Goal: Transaction & Acquisition: Purchase product/service

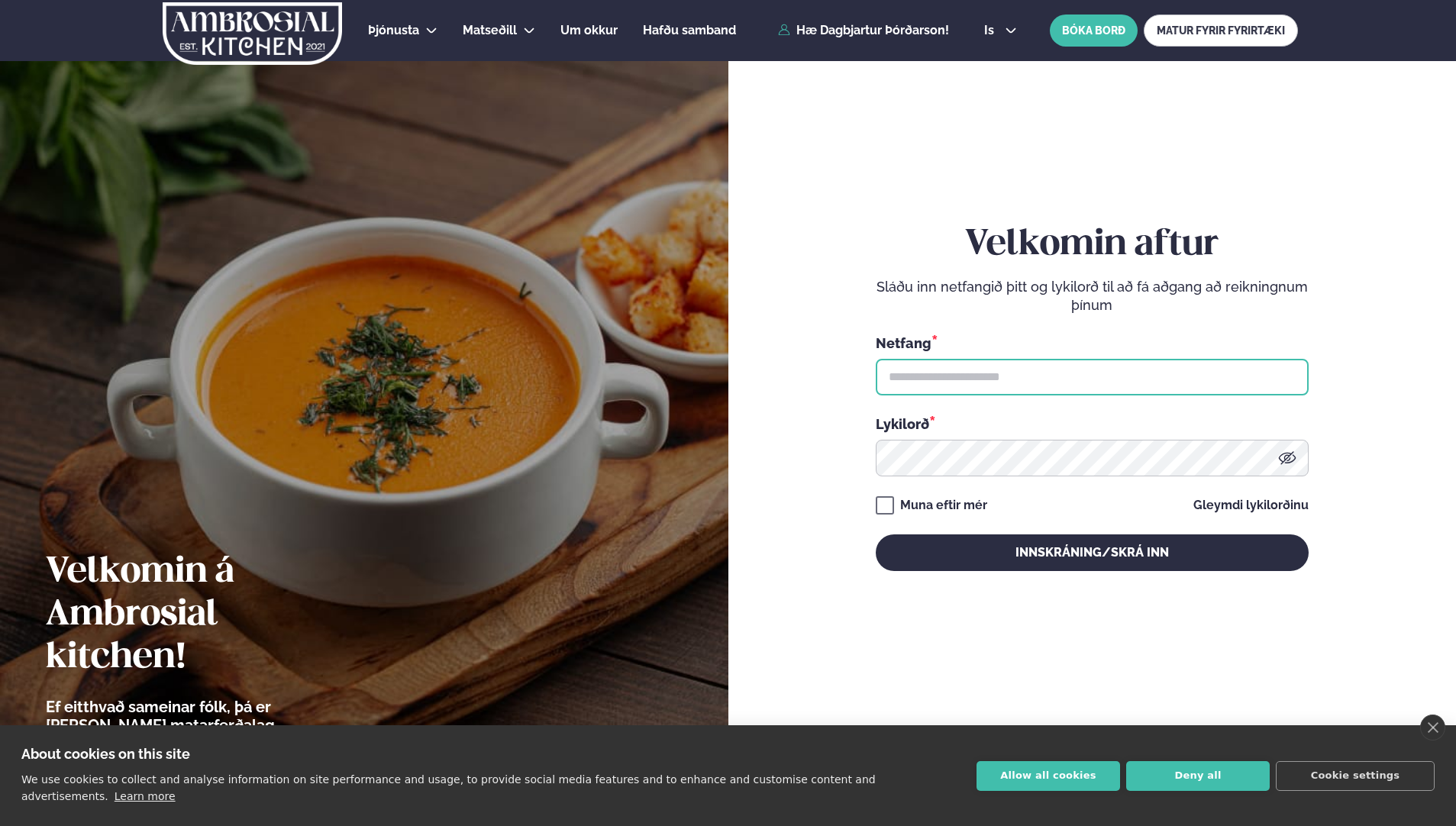
type input "**********"
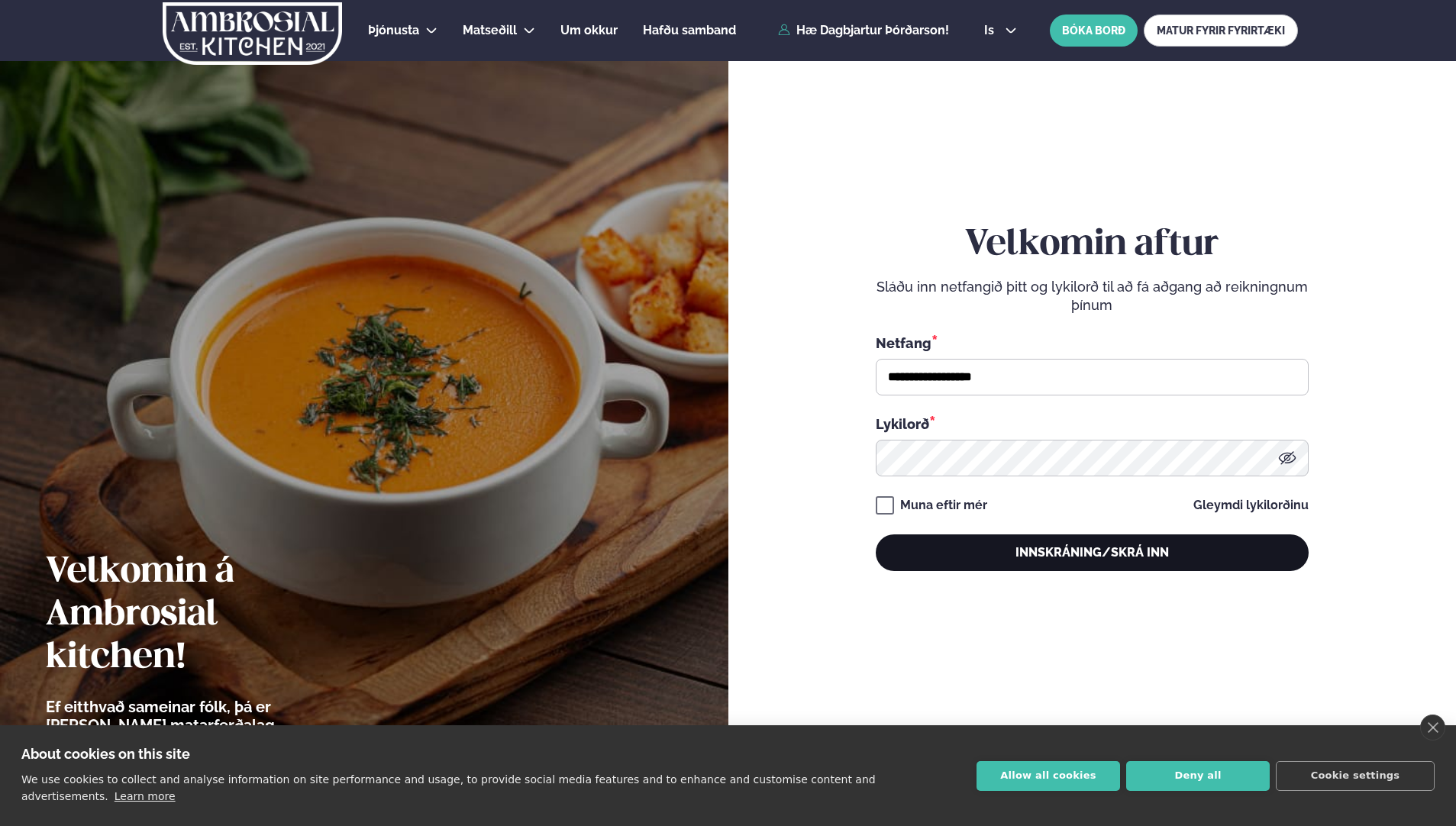
click at [1062, 548] on button "Innskráning/Skrá inn" at bounding box center [1092, 552] width 433 height 37
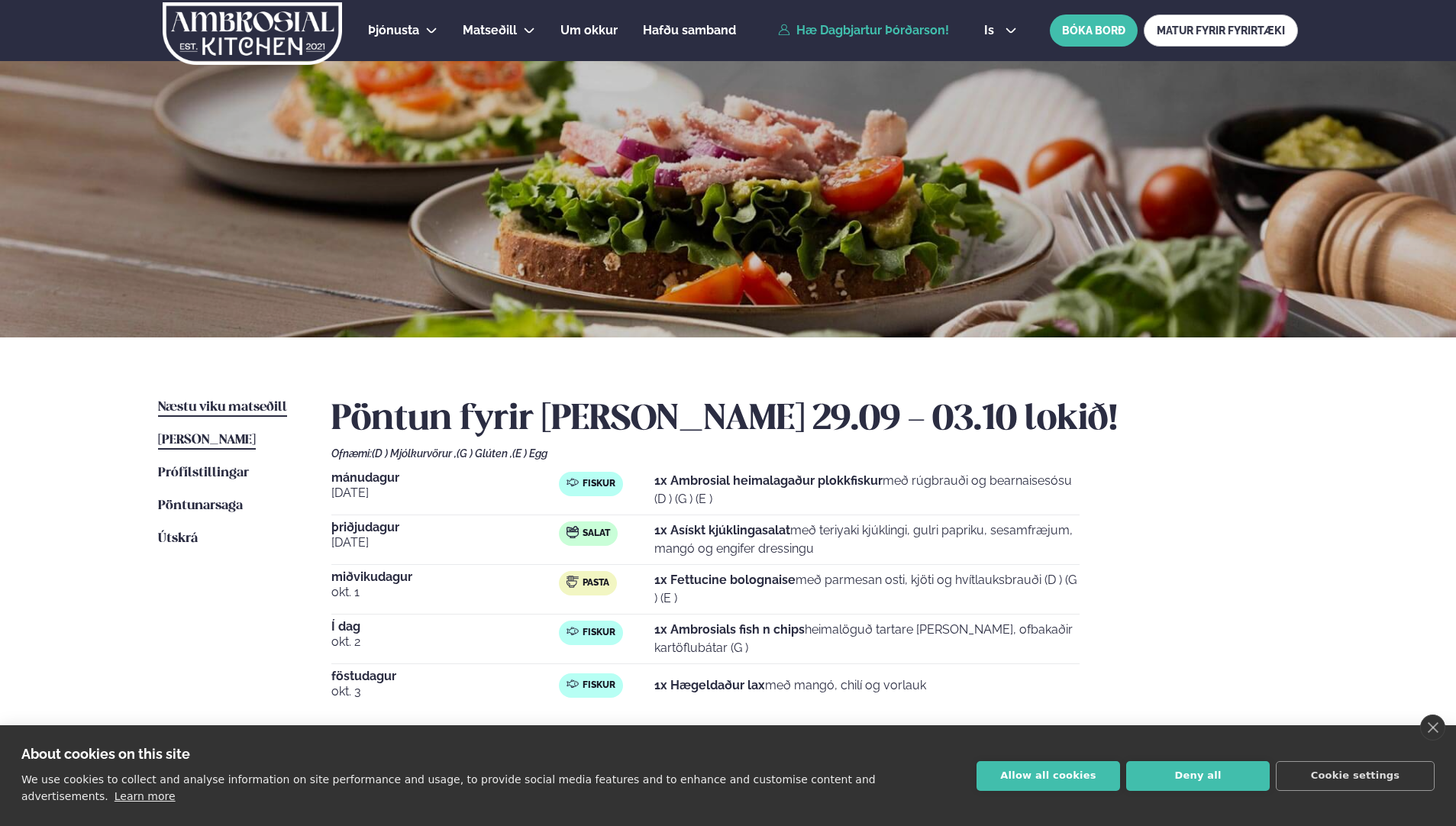
click at [264, 404] on span "Næstu viku matseðill" at bounding box center [222, 407] width 129 height 13
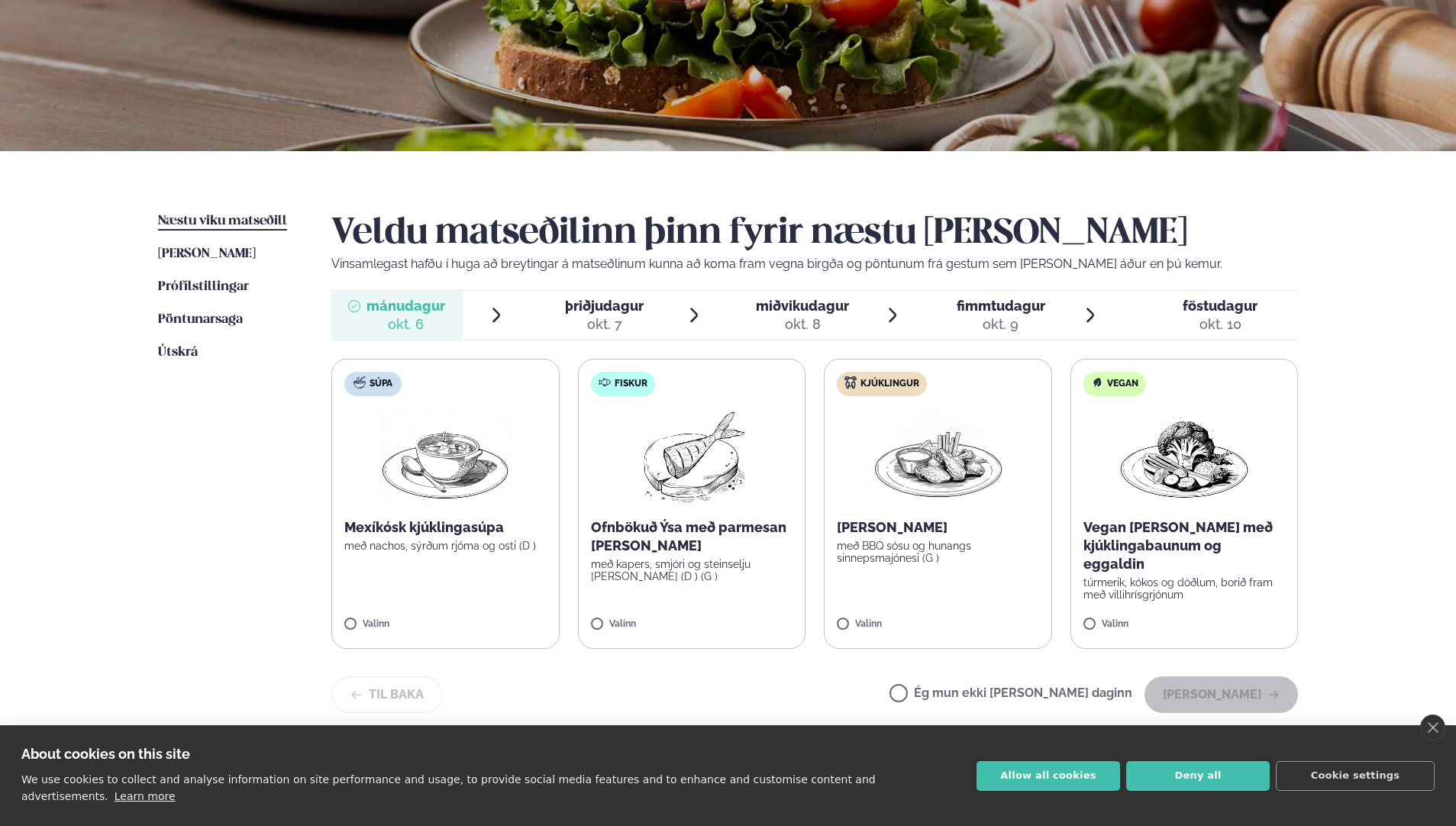
scroll to position [229, 0]
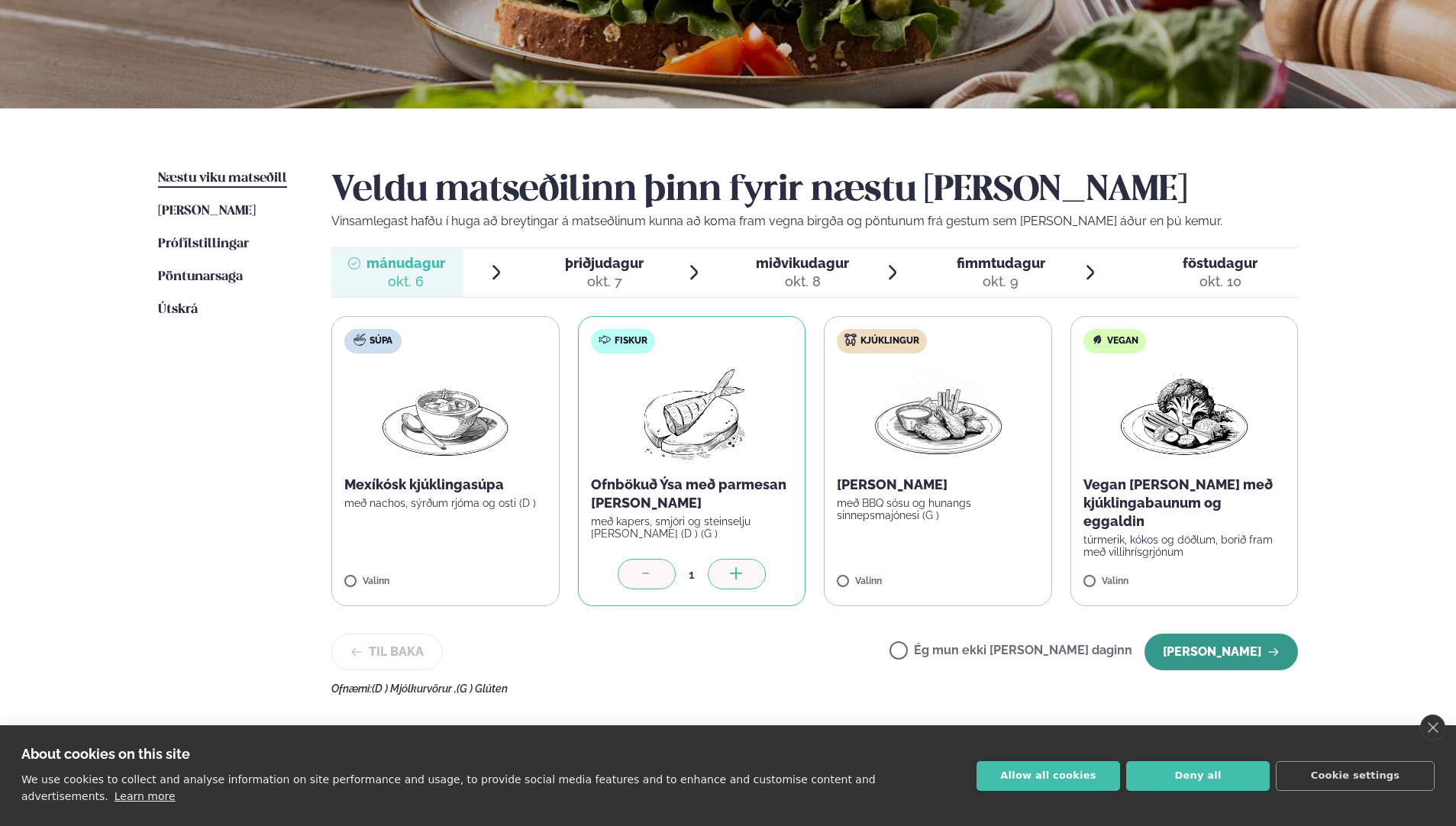
click at [1231, 643] on button "[PERSON_NAME]" at bounding box center [1221, 651] width 154 height 37
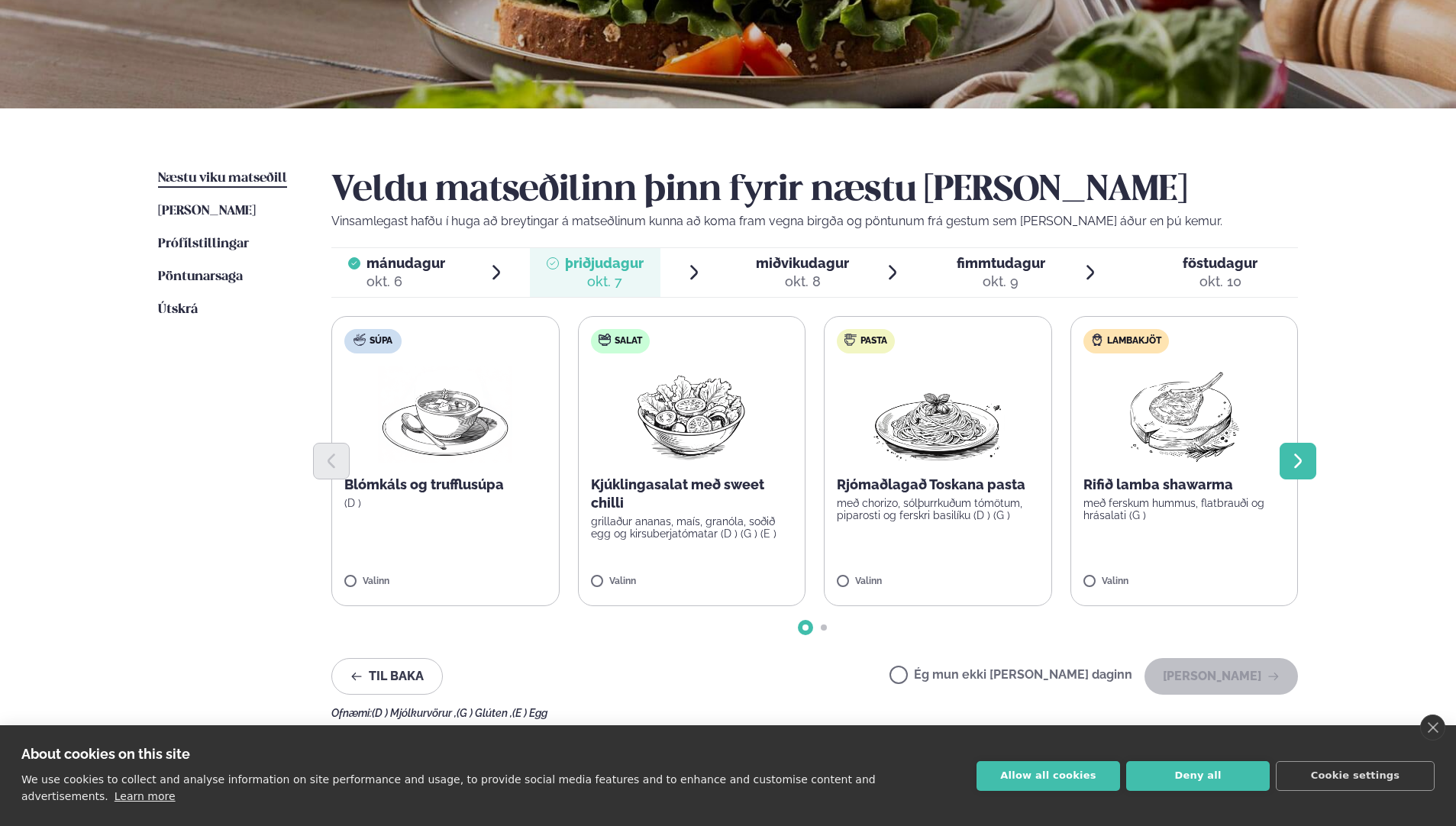
click at [1292, 461] on icon "Next slide" at bounding box center [1298, 461] width 18 height 18
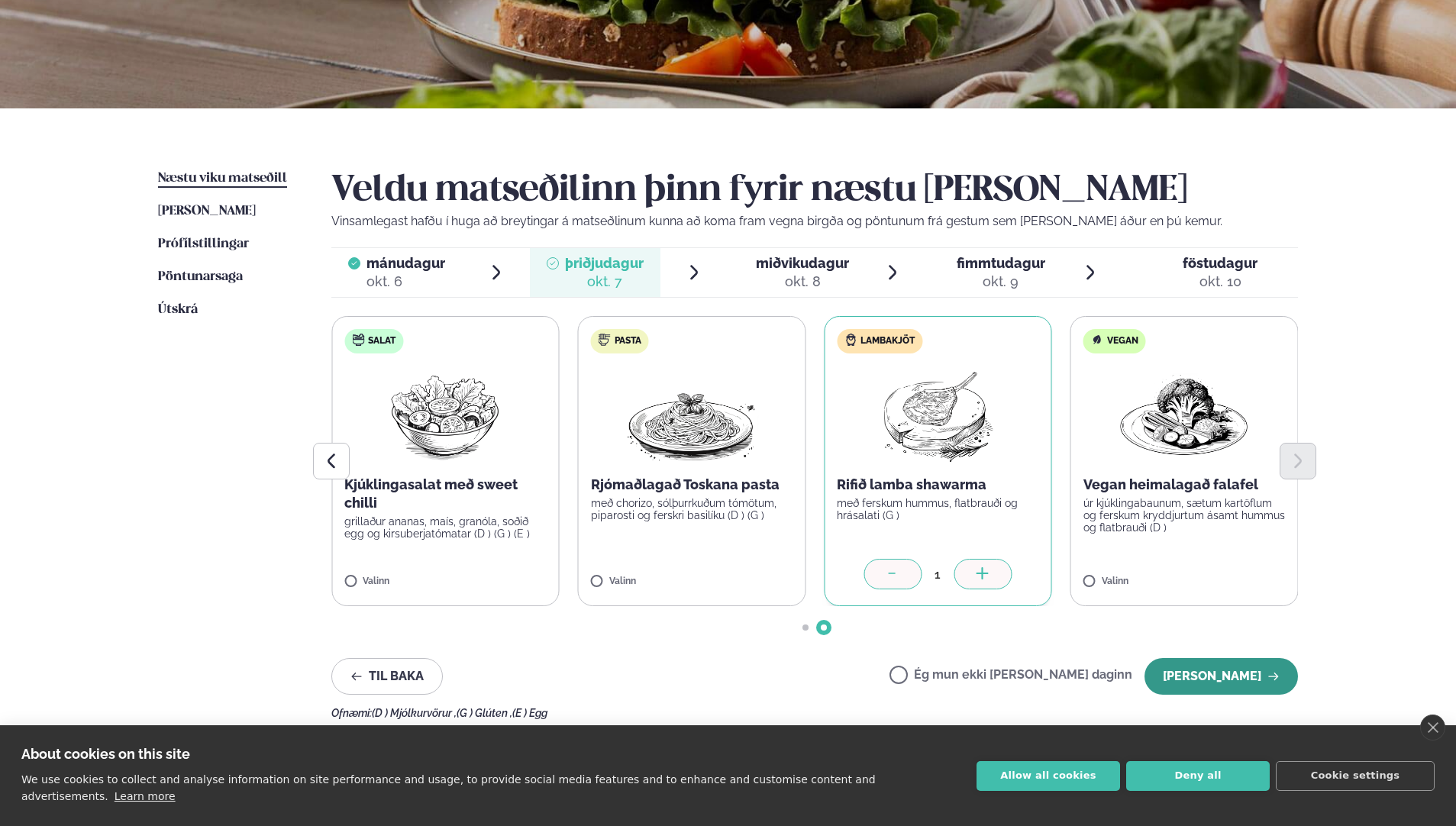
click at [1234, 665] on button "[PERSON_NAME]" at bounding box center [1221, 676] width 154 height 37
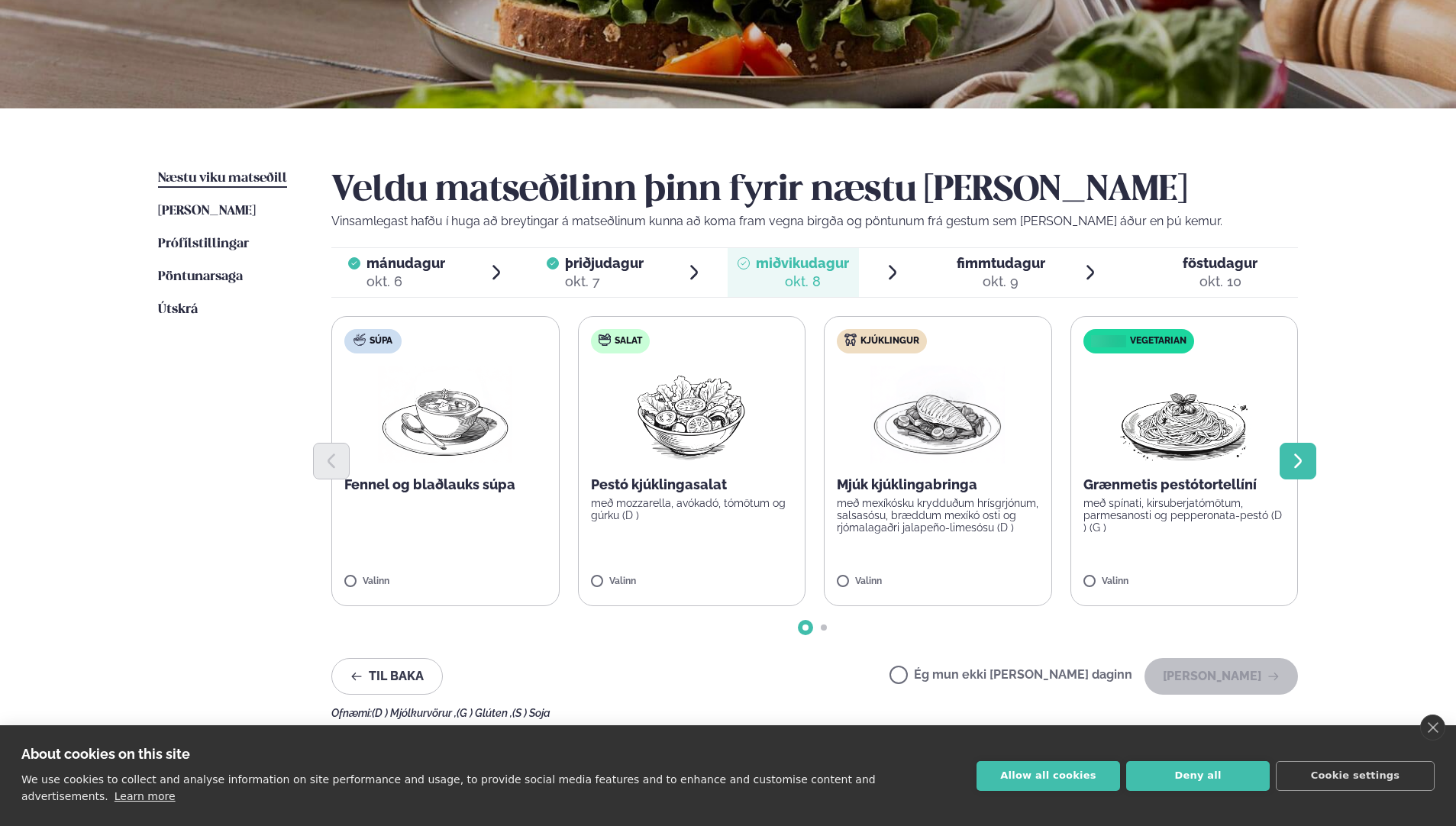
click at [1300, 456] on icon "Next slide" at bounding box center [1298, 461] width 18 height 18
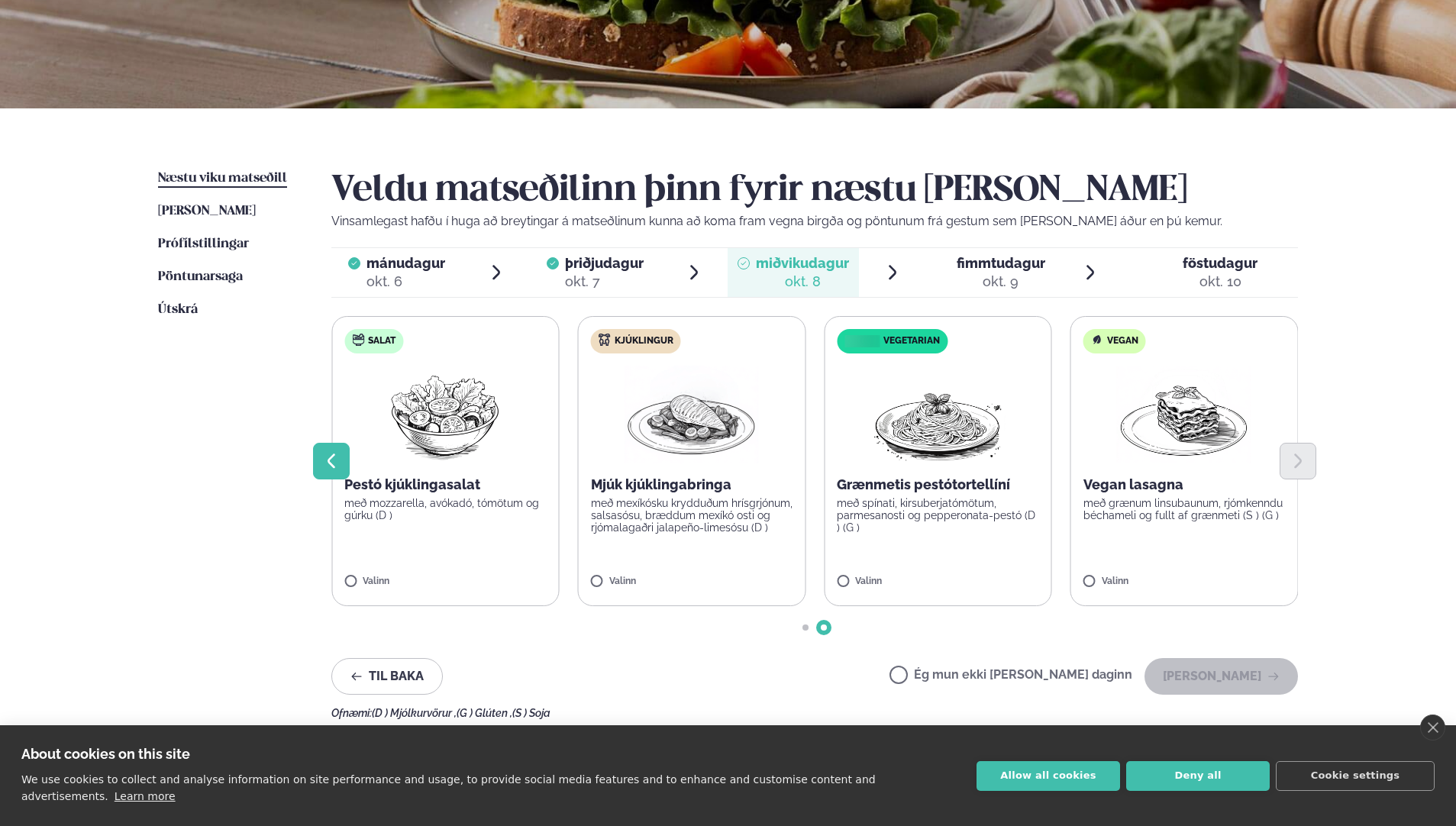
click at [337, 460] on icon "Previous slide" at bounding box center [331, 461] width 18 height 18
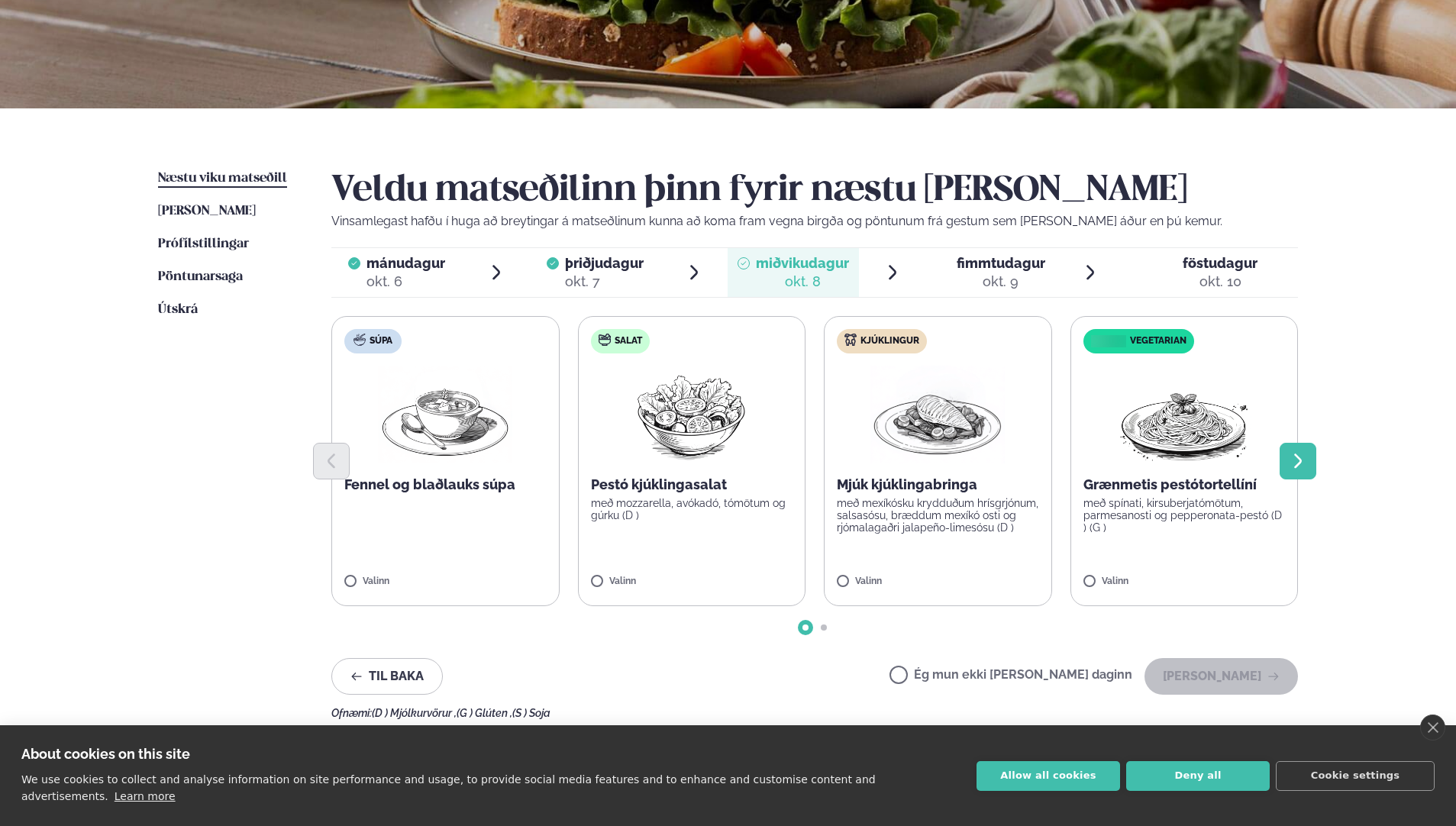
click at [1311, 455] on button "Next slide" at bounding box center [1298, 461] width 37 height 37
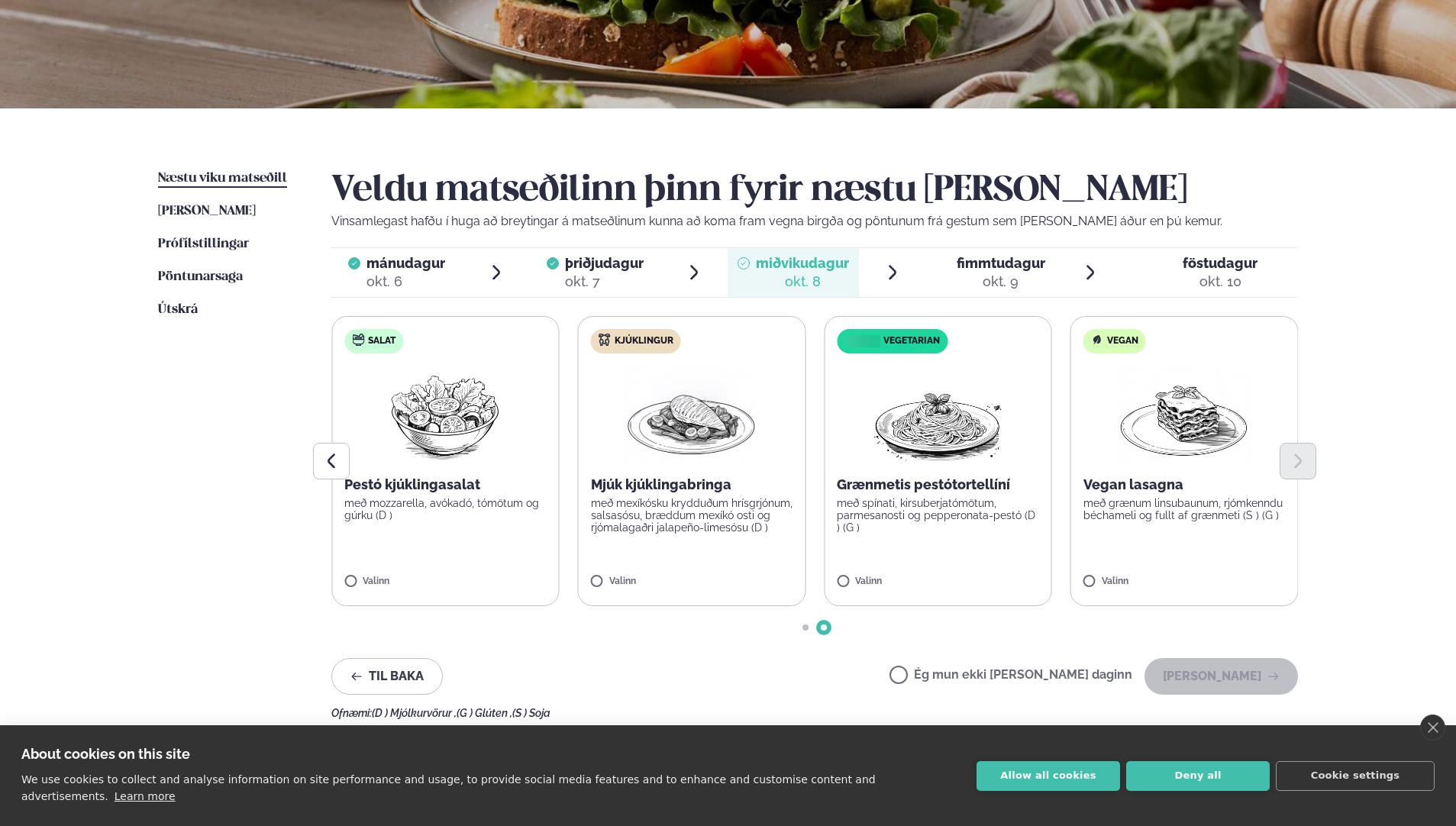
click at [950, 679] on label "Ég mun ekki [PERSON_NAME] daginn" at bounding box center [1011, 677] width 243 height 16
click at [1210, 674] on button "[PERSON_NAME]" at bounding box center [1221, 676] width 154 height 37
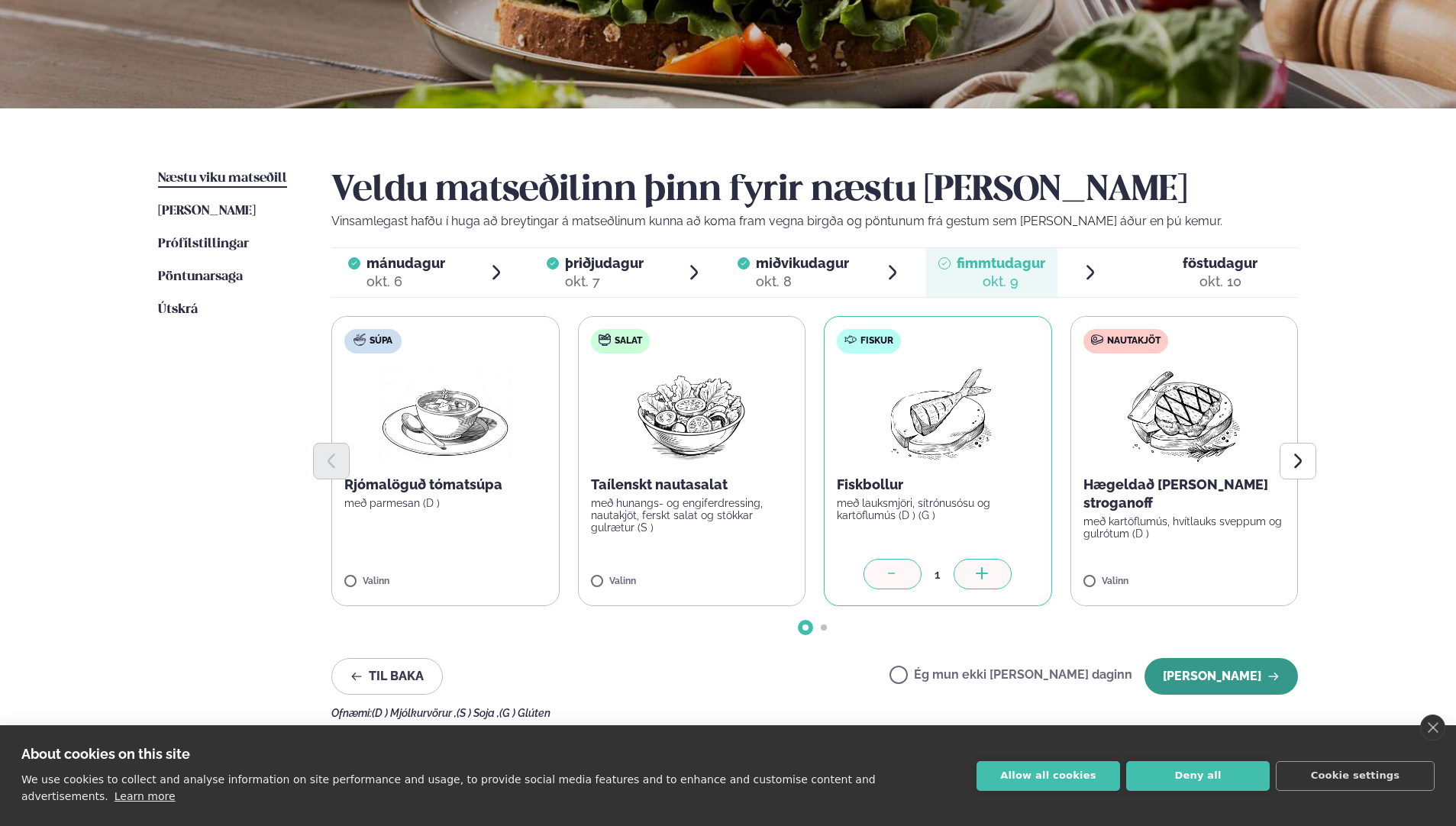
click at [1210, 674] on button "[PERSON_NAME]" at bounding box center [1221, 676] width 154 height 37
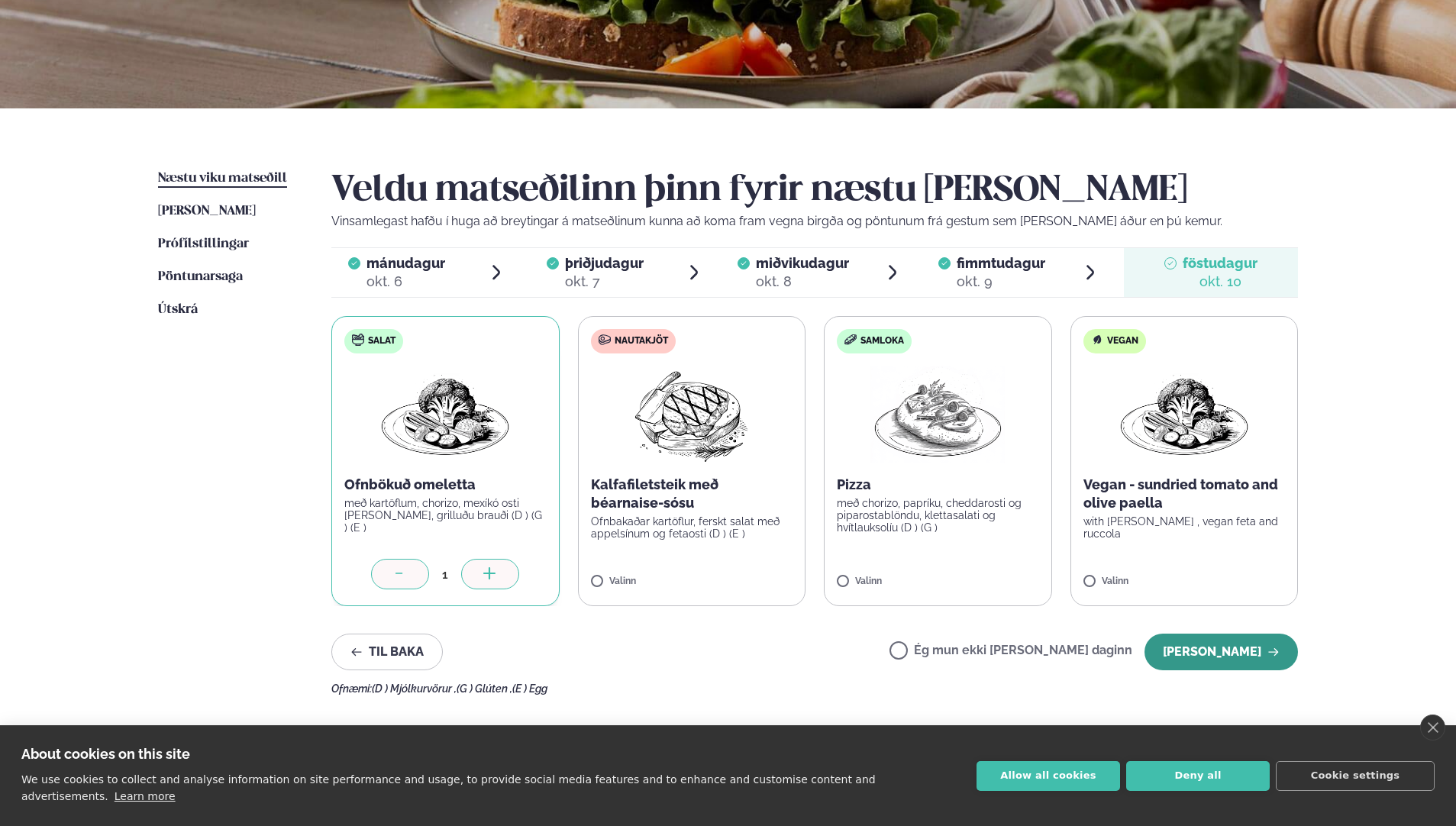
click at [1249, 654] on button "[PERSON_NAME]" at bounding box center [1221, 651] width 154 height 37
